Goal: Transaction & Acquisition: Download file/media

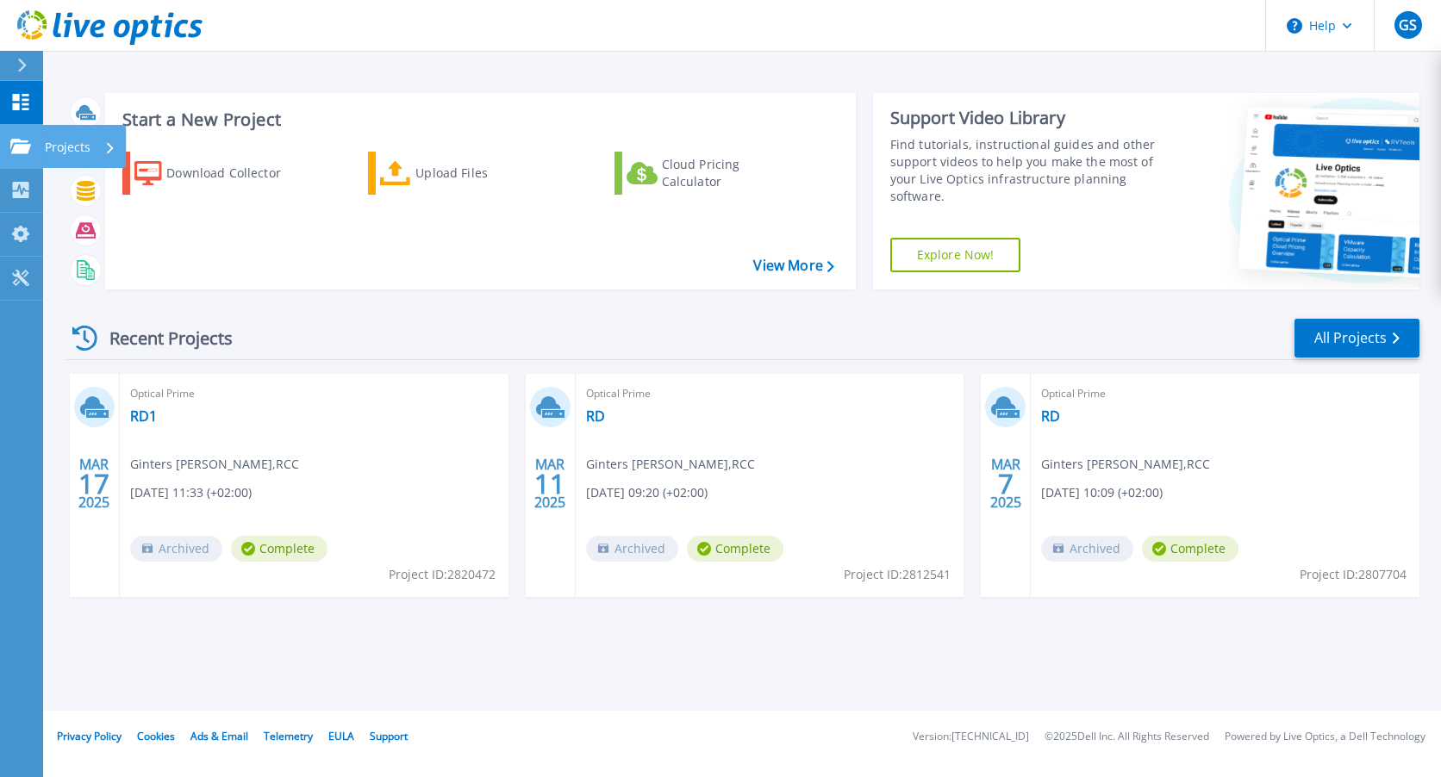
click at [11, 139] on icon at bounding box center [20, 146] width 21 height 15
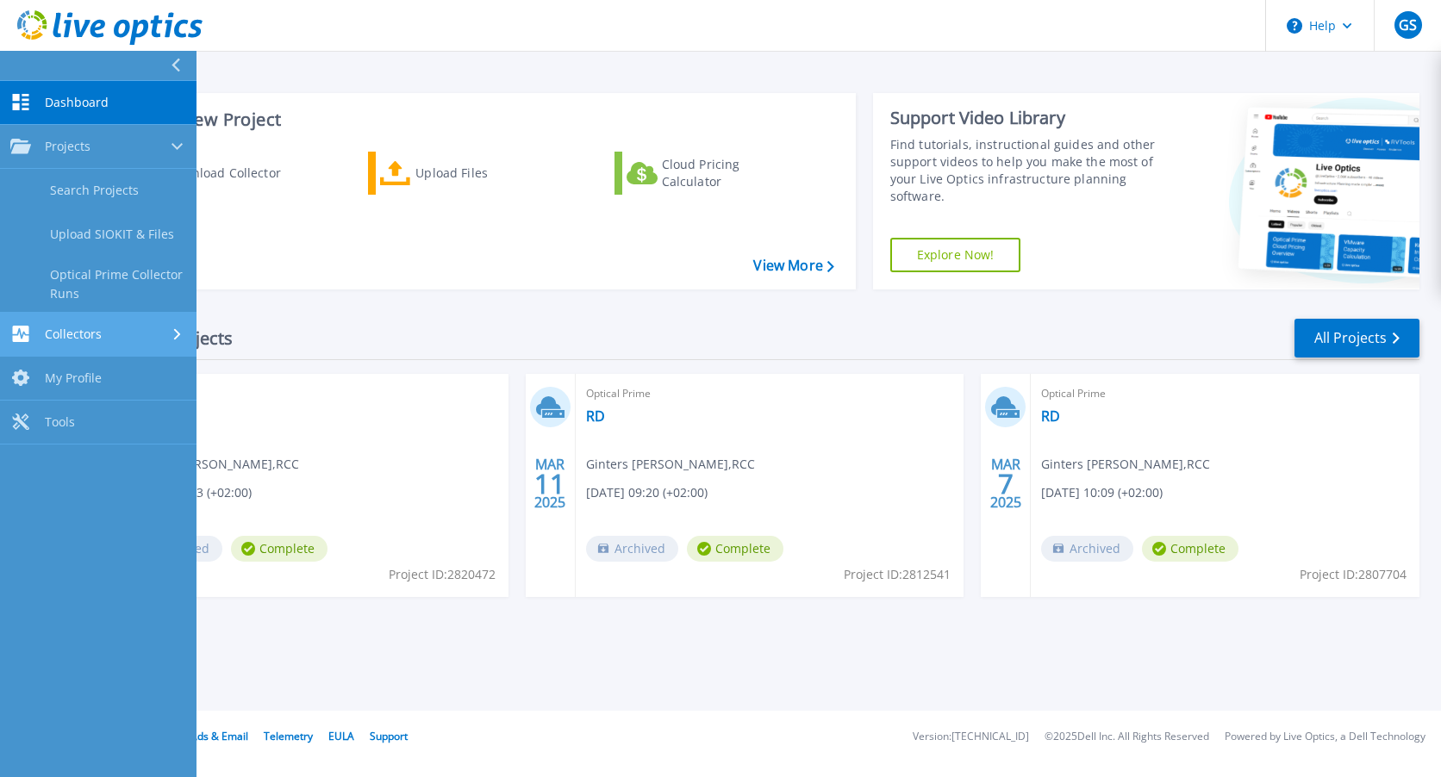
click at [81, 334] on span "Collectors" at bounding box center [73, 335] width 57 height 16
click at [82, 333] on link "My Profile My Profile" at bounding box center [98, 324] width 196 height 44
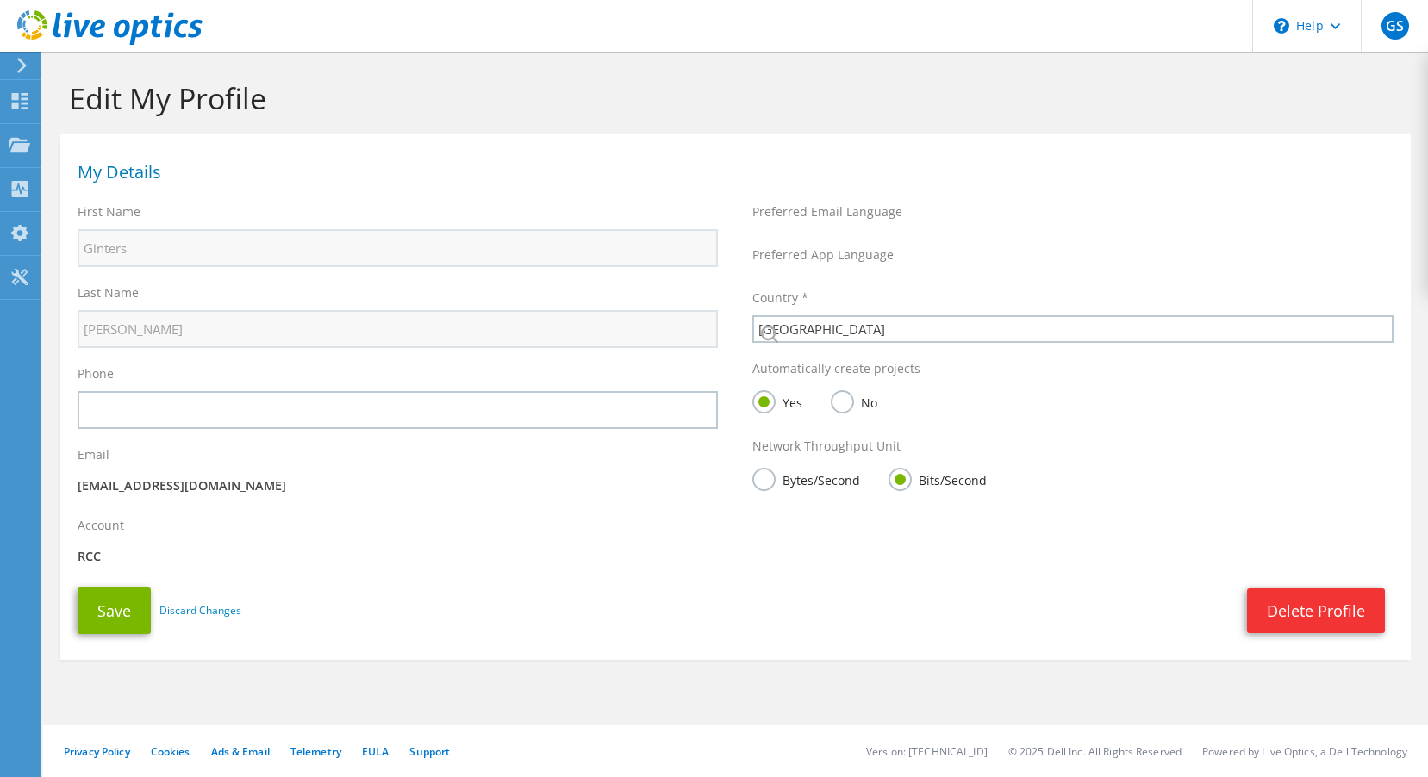
select select "131"
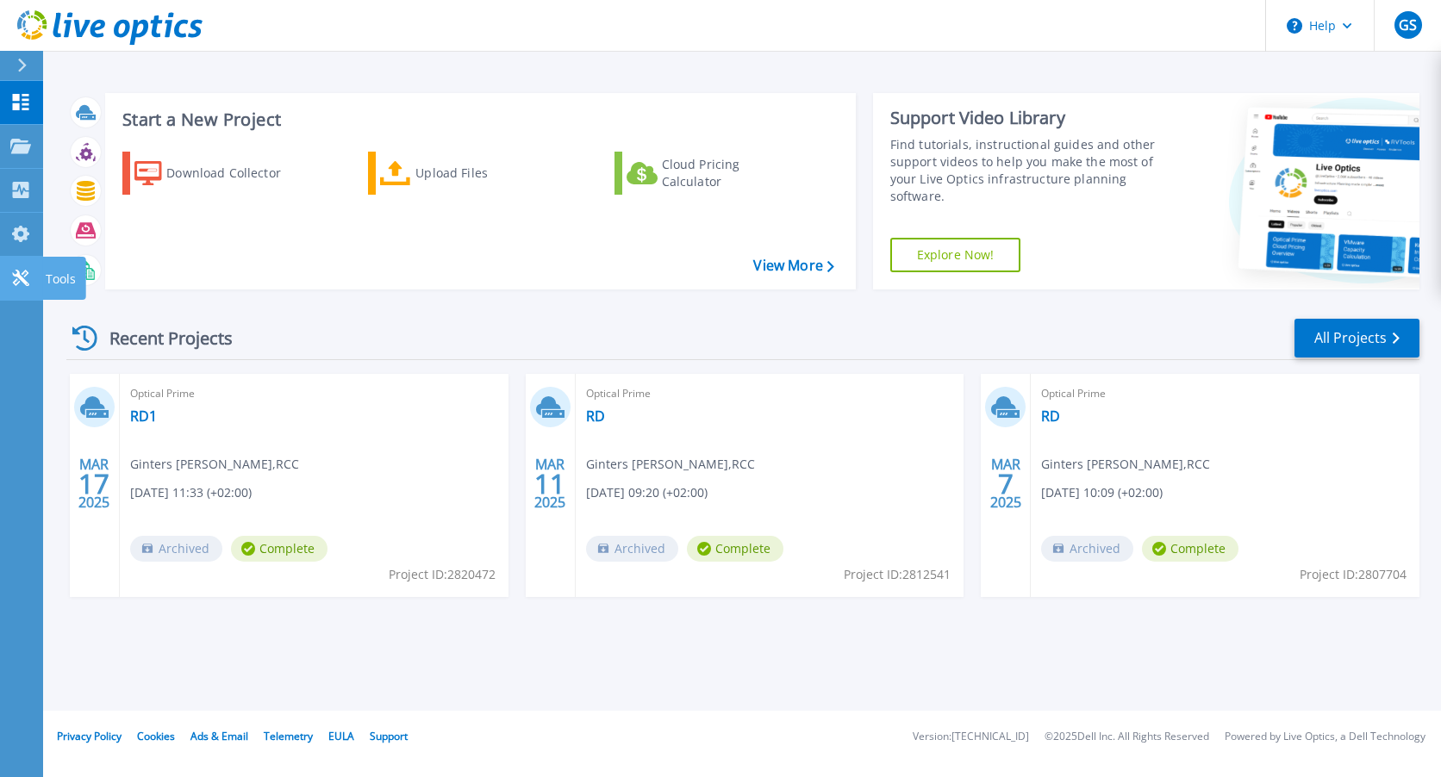
click at [24, 279] on icon at bounding box center [20, 278] width 16 height 16
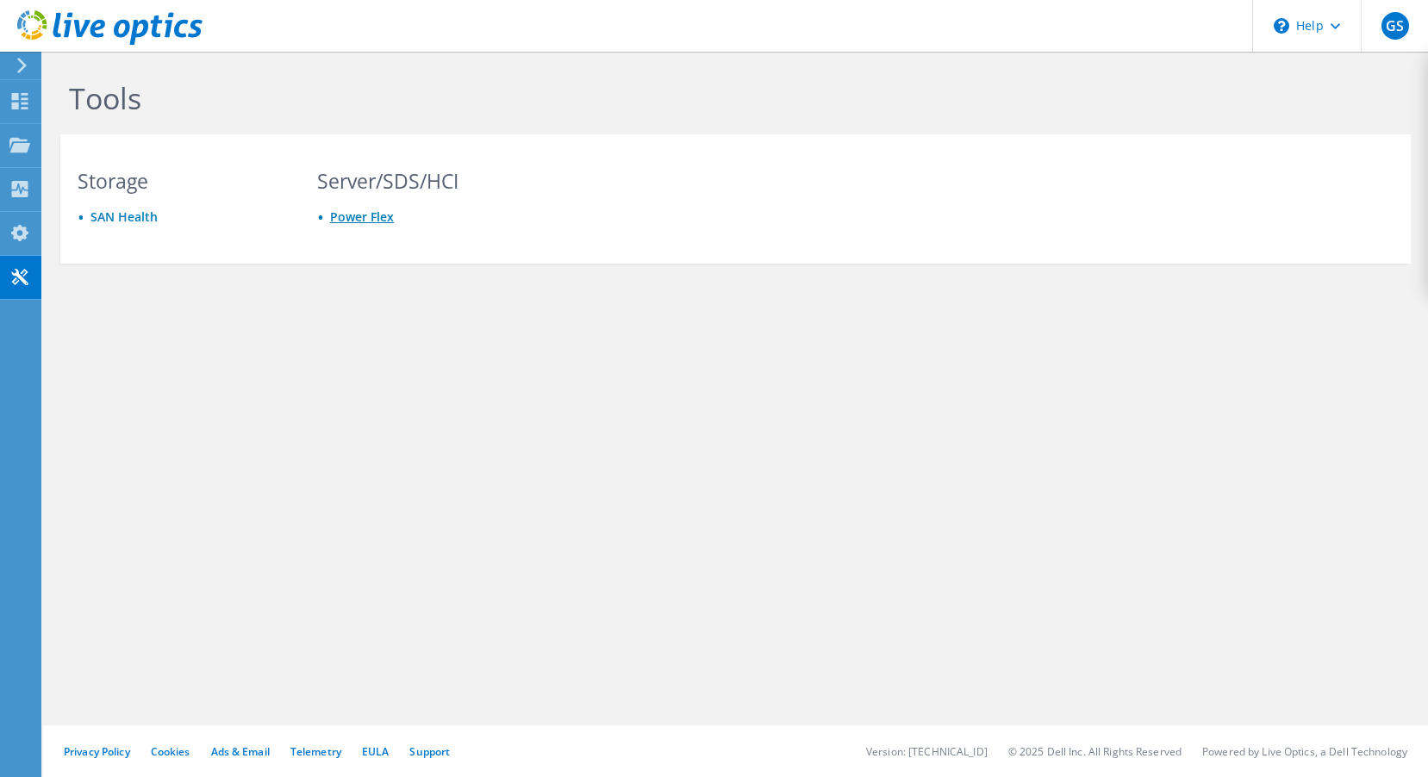
click at [380, 225] on link "Power Flex" at bounding box center [362, 217] width 64 height 16
click at [19, 96] on icon at bounding box center [19, 101] width 21 height 16
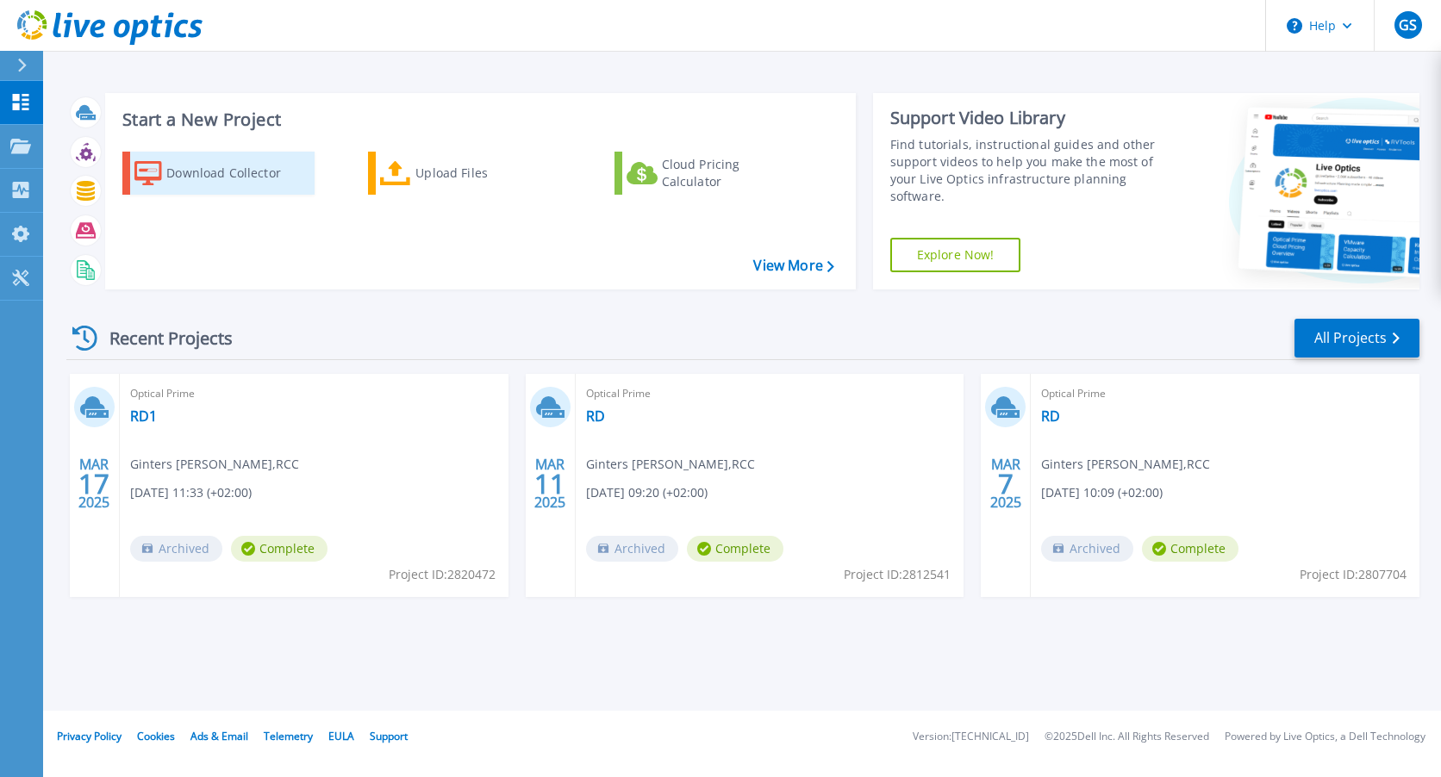
click at [196, 167] on div "Download Collector" at bounding box center [235, 173] width 138 height 34
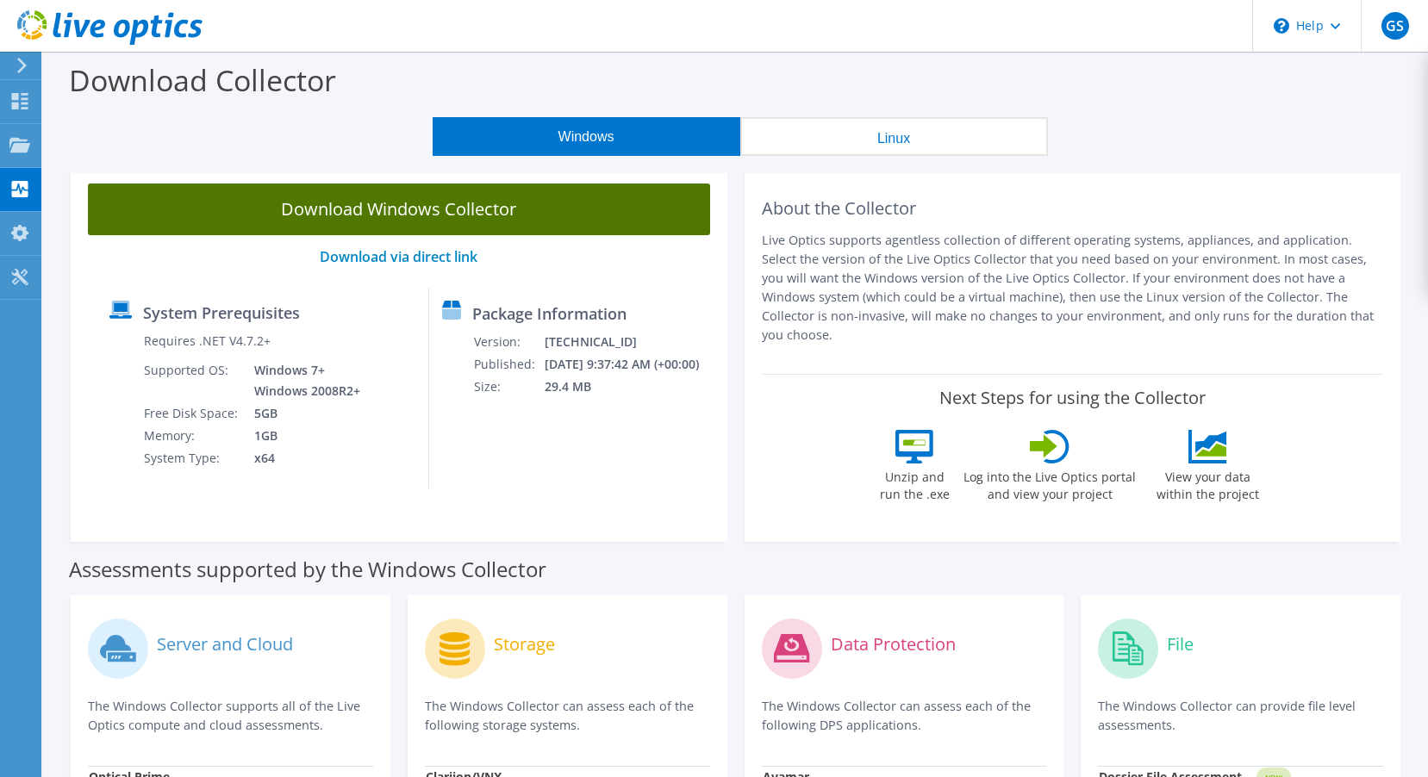
click at [501, 207] on link "Download Windows Collector" at bounding box center [399, 210] width 622 height 52
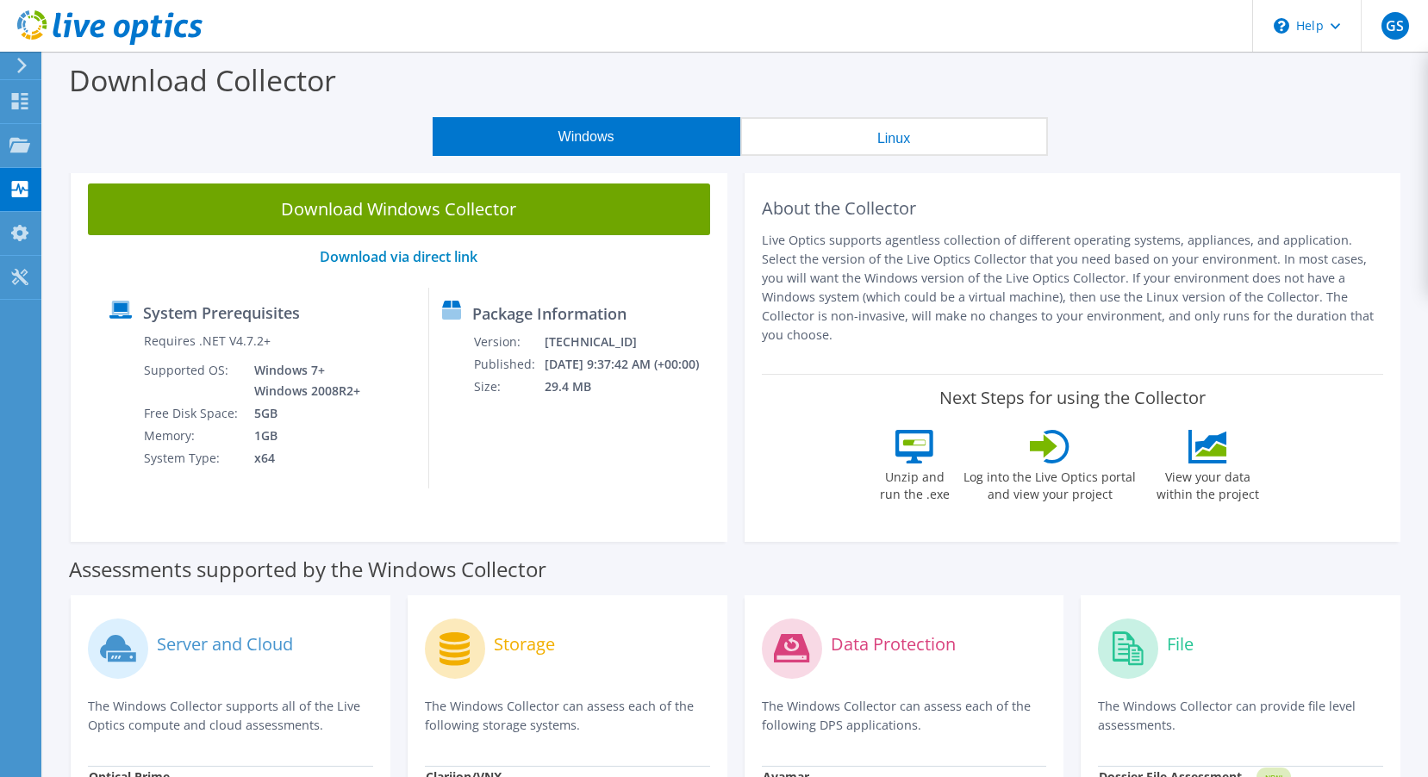
click at [878, 20] on header "GS End User Ginters [PERSON_NAME] [EMAIL_ADDRESS][DOMAIN_NAME] RCC My Profile L…" at bounding box center [714, 26] width 1428 height 52
click at [214, 77] on label "Download Collector" at bounding box center [202, 80] width 267 height 40
